Goal: Task Accomplishment & Management: Manage account settings

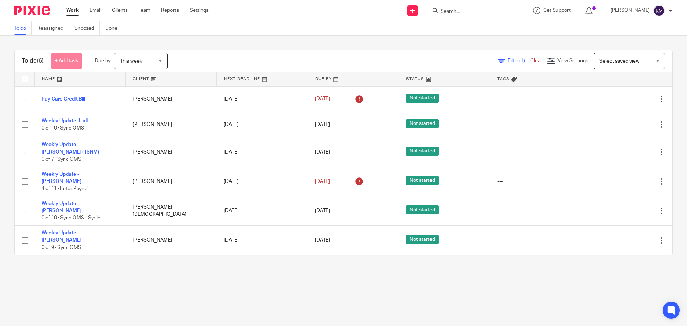
click at [77, 59] on link "+ Add task" at bounding box center [66, 61] width 31 height 16
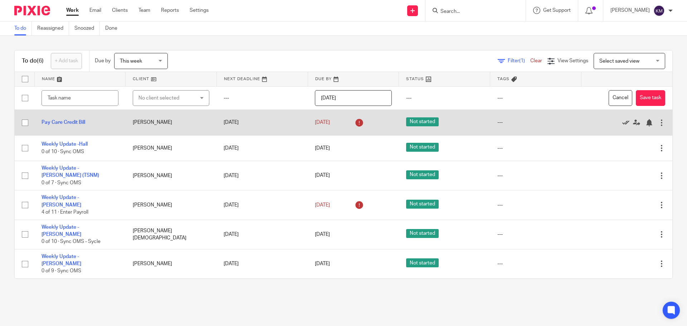
click at [622, 122] on icon at bounding box center [625, 122] width 7 height 7
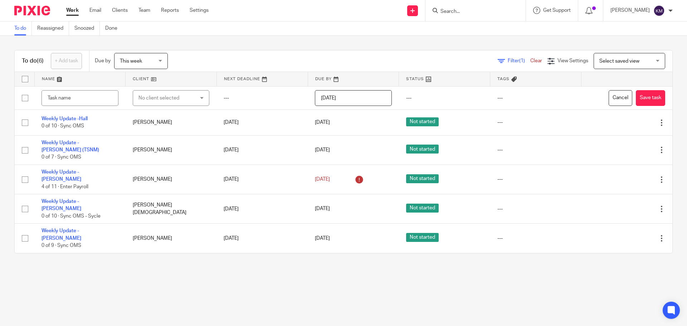
click at [73, 11] on link "Work" at bounding box center [72, 10] width 13 height 7
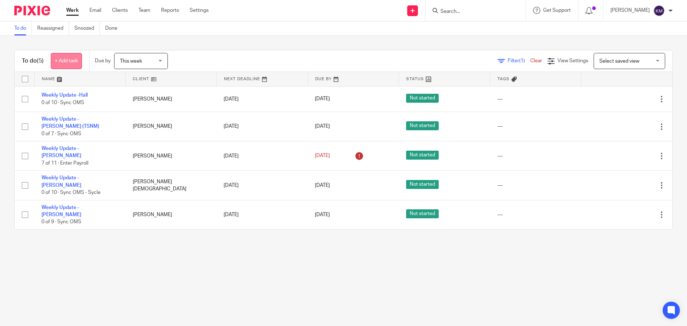
click at [66, 59] on link "+ Add task" at bounding box center [66, 61] width 31 height 16
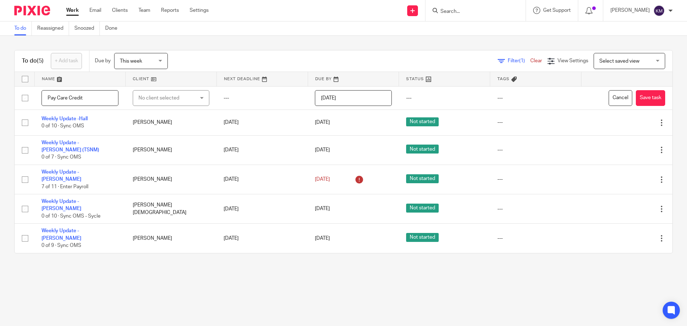
type input "Pay Care Credit"
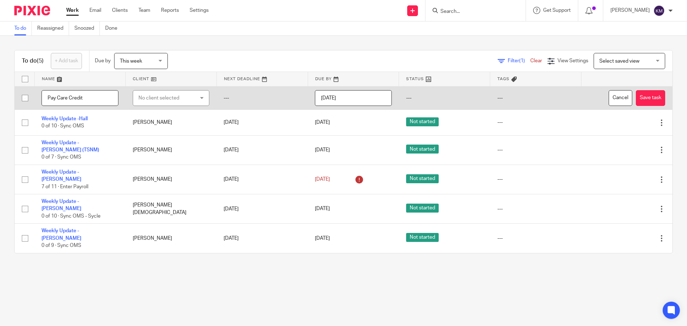
click at [197, 98] on div "No client selected" at bounding box center [171, 98] width 77 height 16
type input "Frymark"
click at [167, 129] on li "[PERSON_NAME]" at bounding box center [168, 134] width 74 height 15
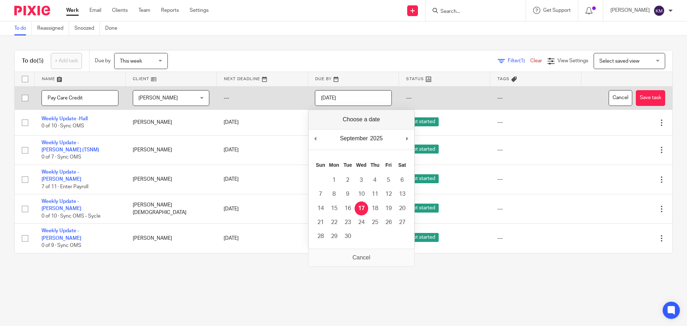
click at [352, 99] on input "[DATE]" at bounding box center [353, 98] width 77 height 16
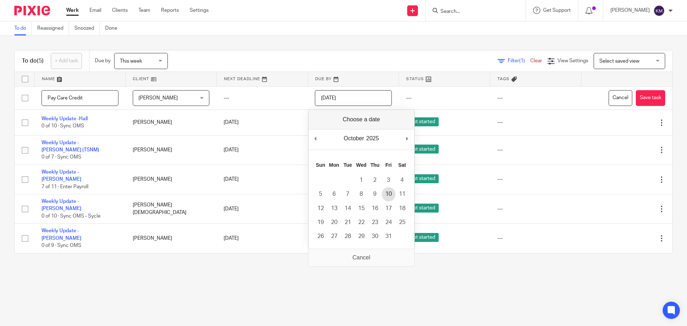
type input "2025-10-10"
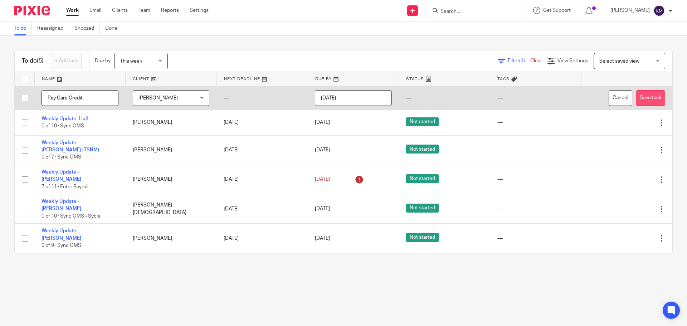
click at [642, 102] on button "Save task" at bounding box center [650, 98] width 29 height 16
